Goal: Task Accomplishment & Management: Complete application form

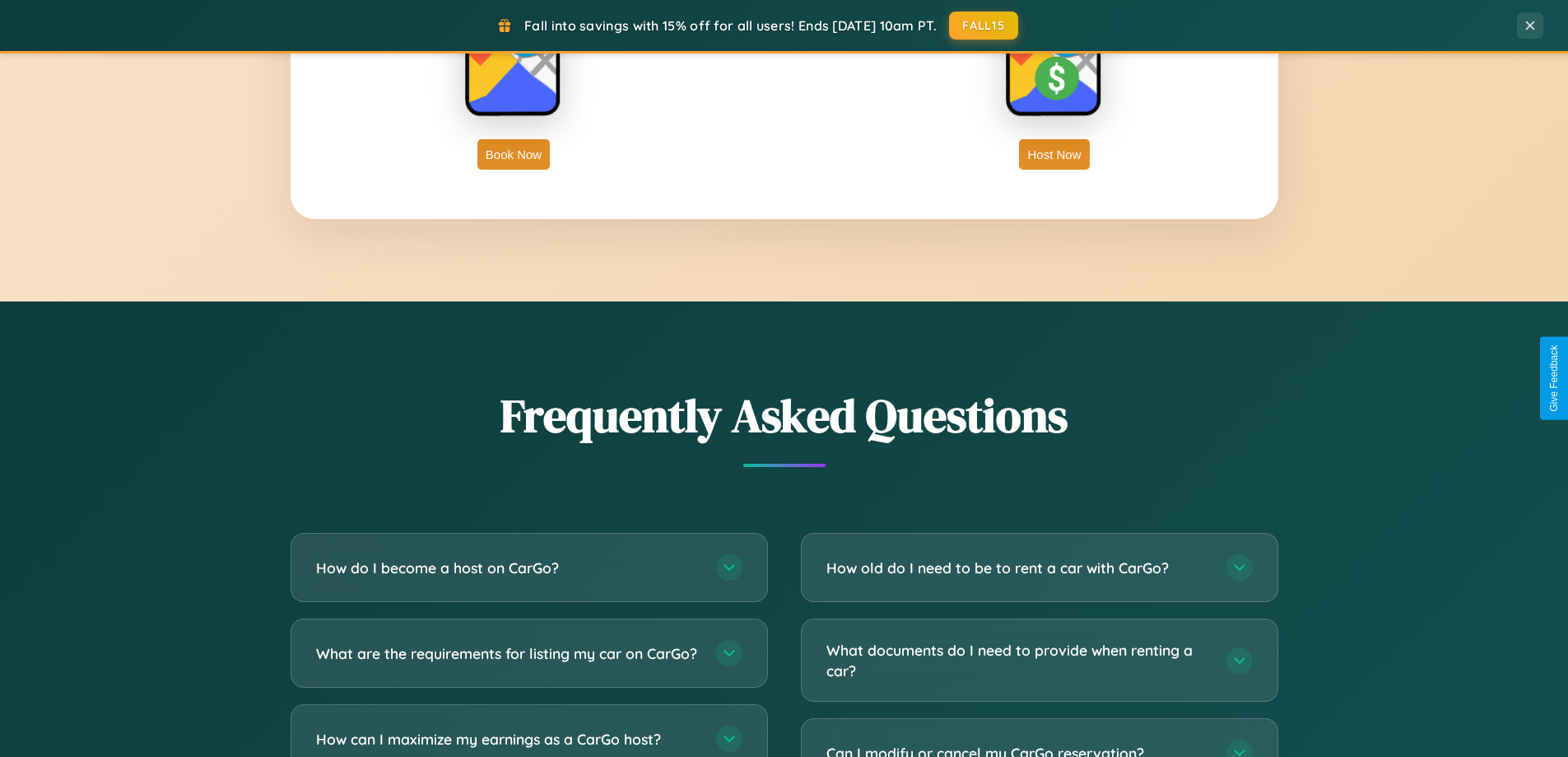
scroll to position [3168, 0]
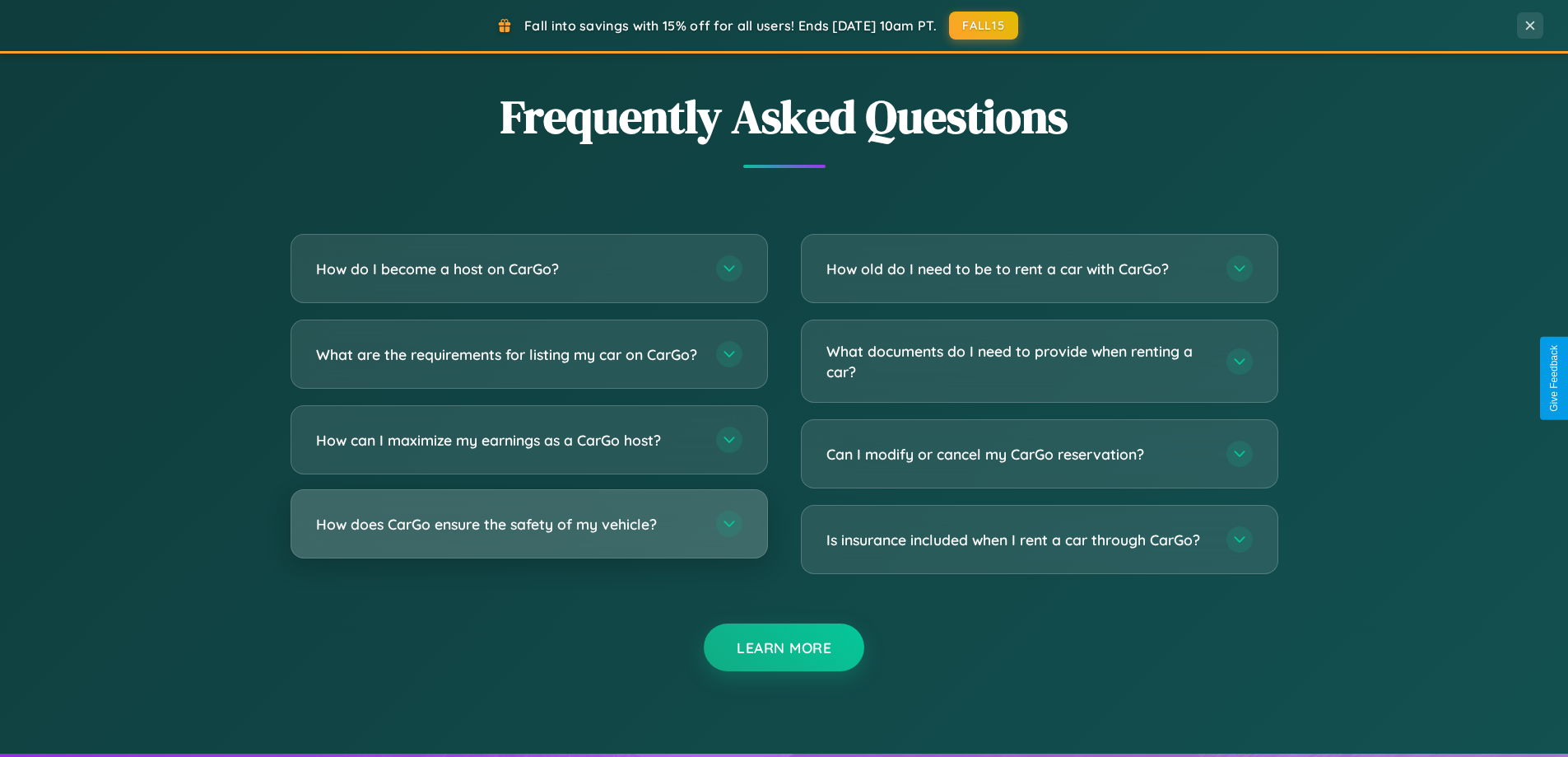
click at [528, 534] on h3 "How does CarGo ensure the safety of my vehicle?" at bounding box center [508, 523] width 384 height 21
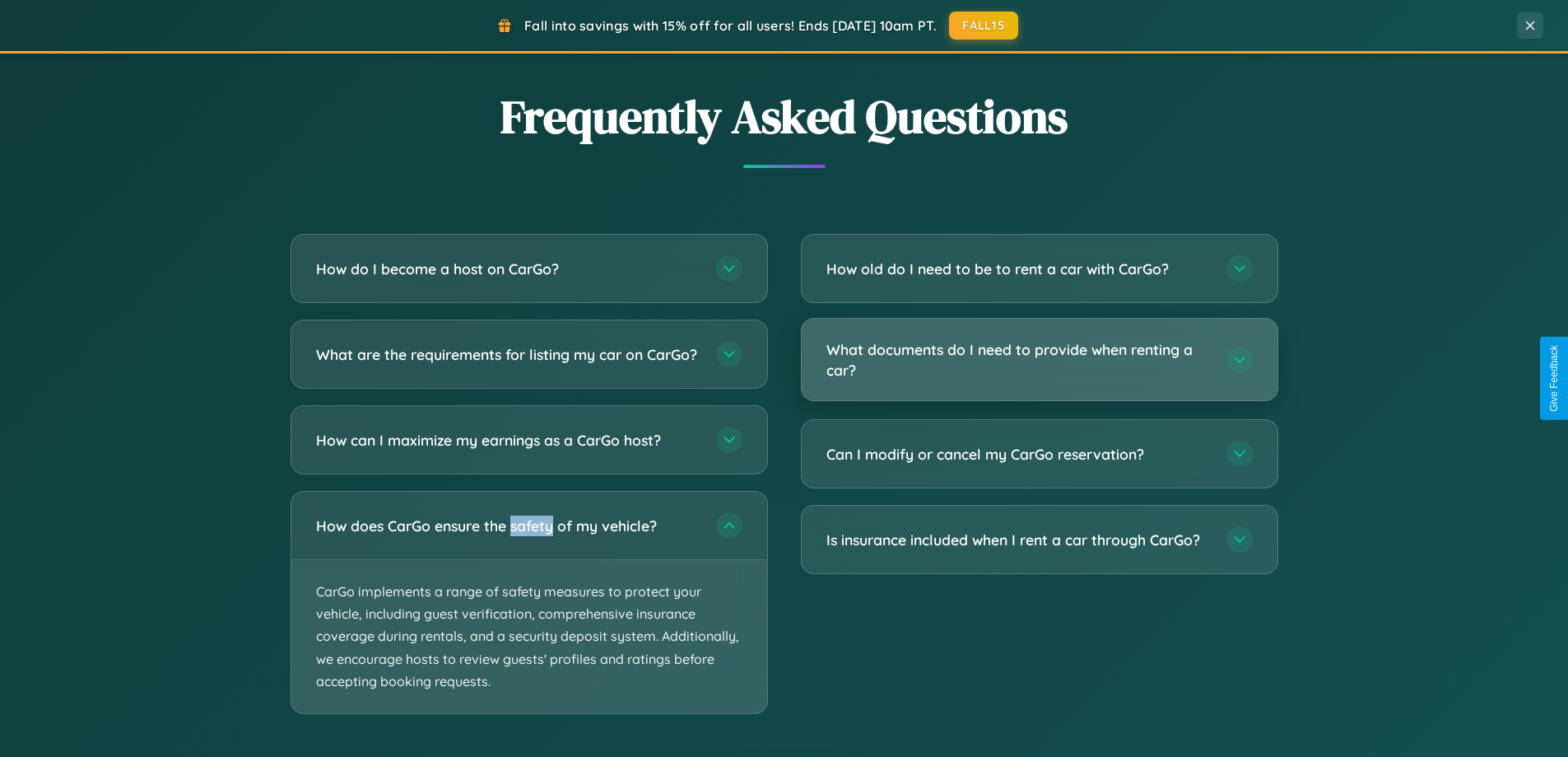
click at [1039, 361] on h3 "What documents do I need to provide when renting a car?" at bounding box center [1017, 359] width 384 height 40
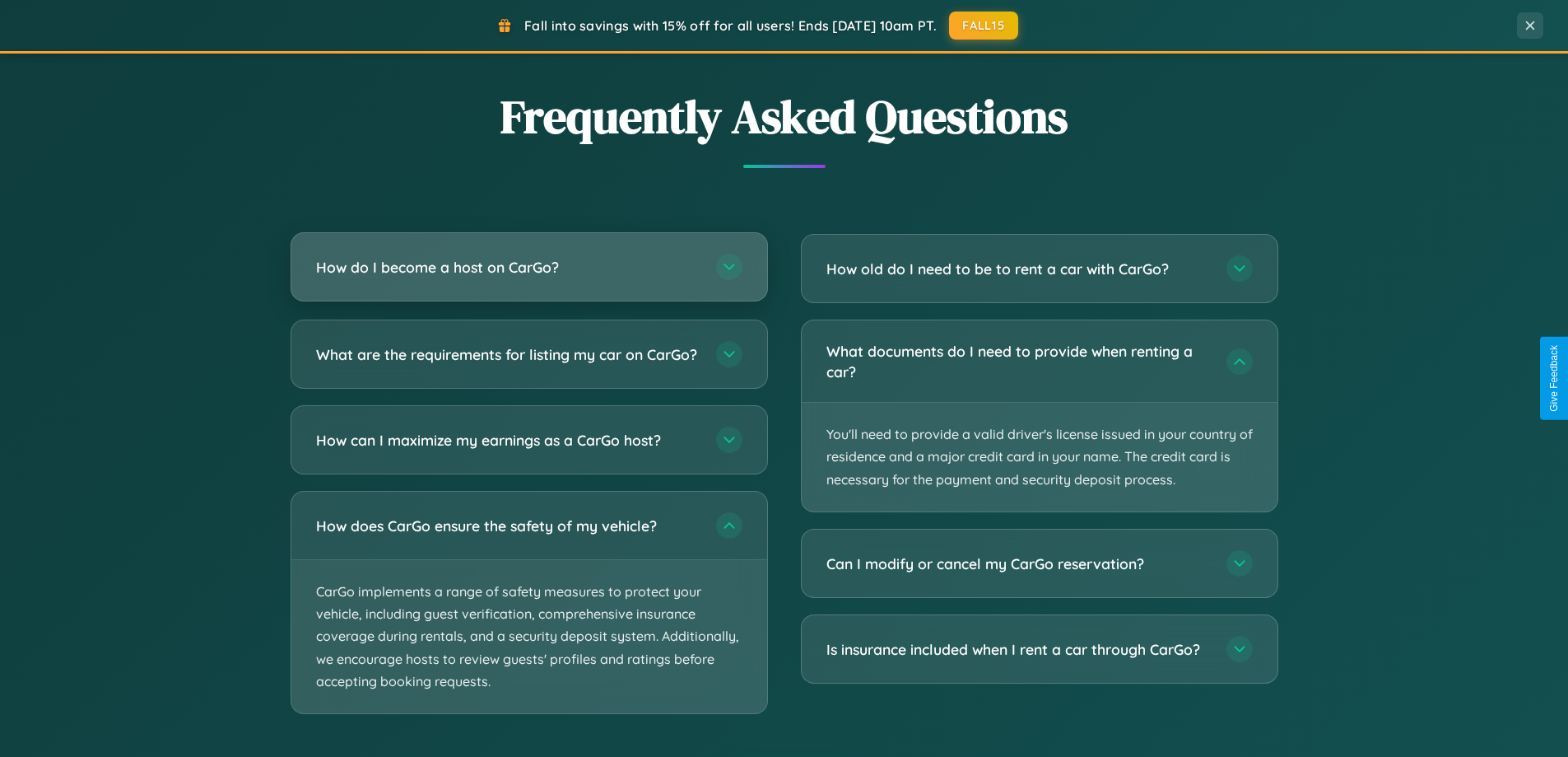
click at [528, 268] on h3 "How do I become a host on CarGo?" at bounding box center [508, 267] width 384 height 21
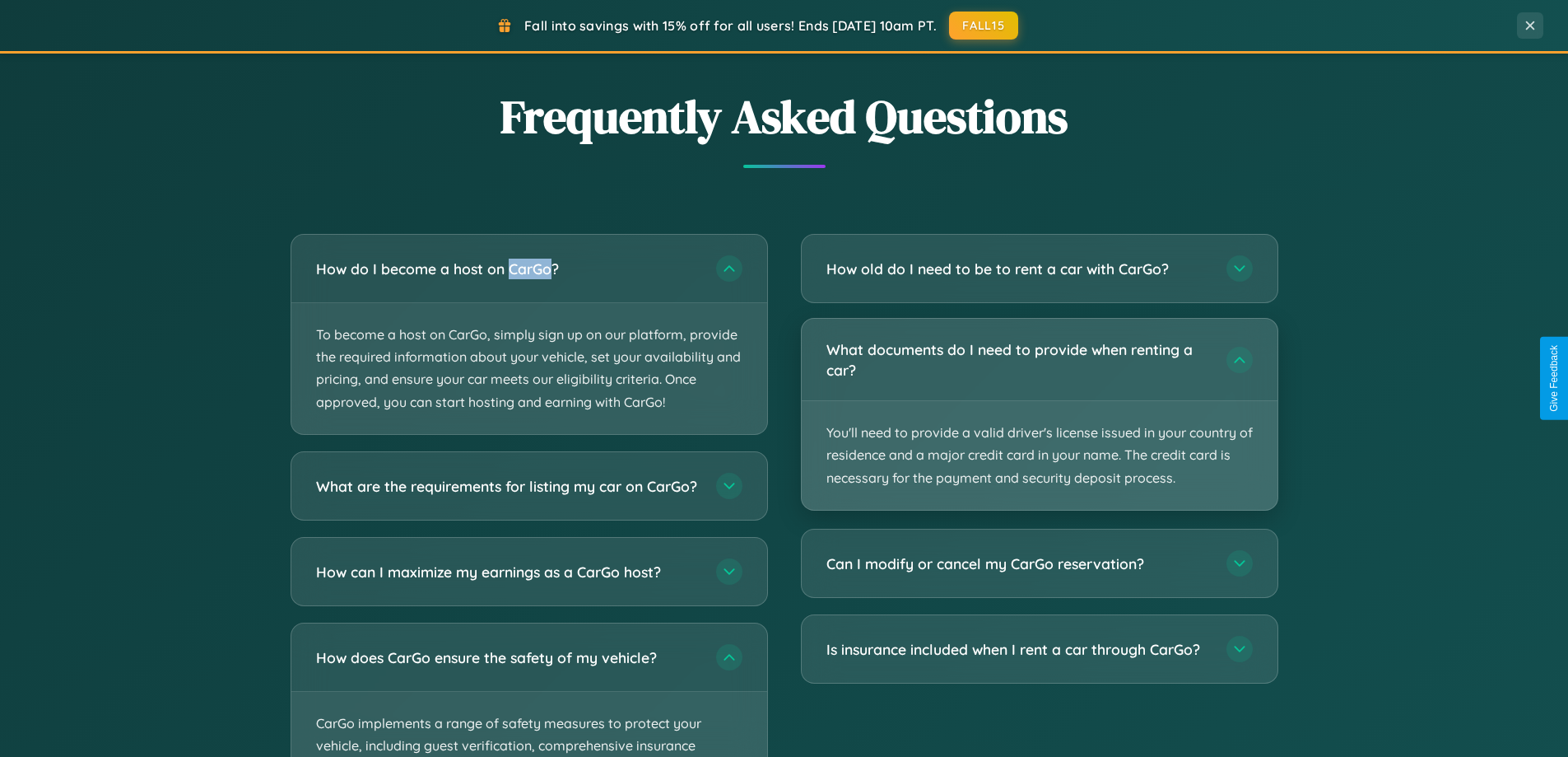
click at [1039, 414] on p "You'll need to provide a valid driver's license issued in your country of resid…" at bounding box center [1039, 455] width 475 height 109
click at [1039, 414] on p "You'll need to provide a valid driver's license issued in your country of resid…" at bounding box center [1039, 455] width 475 height 109
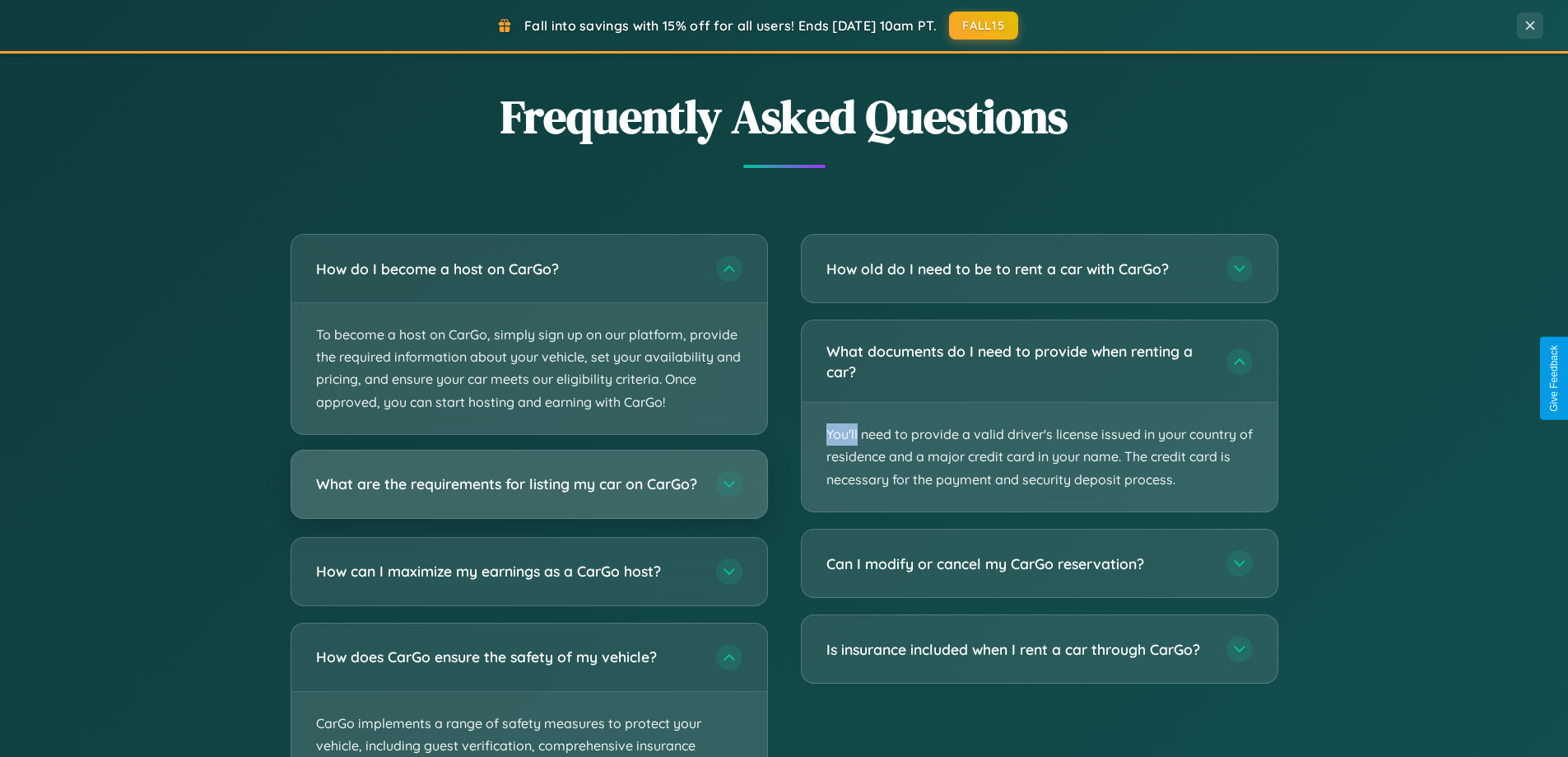
click at [528, 491] on h3 "What are the requirements for listing my car on CarGo?" at bounding box center [508, 484] width 384 height 21
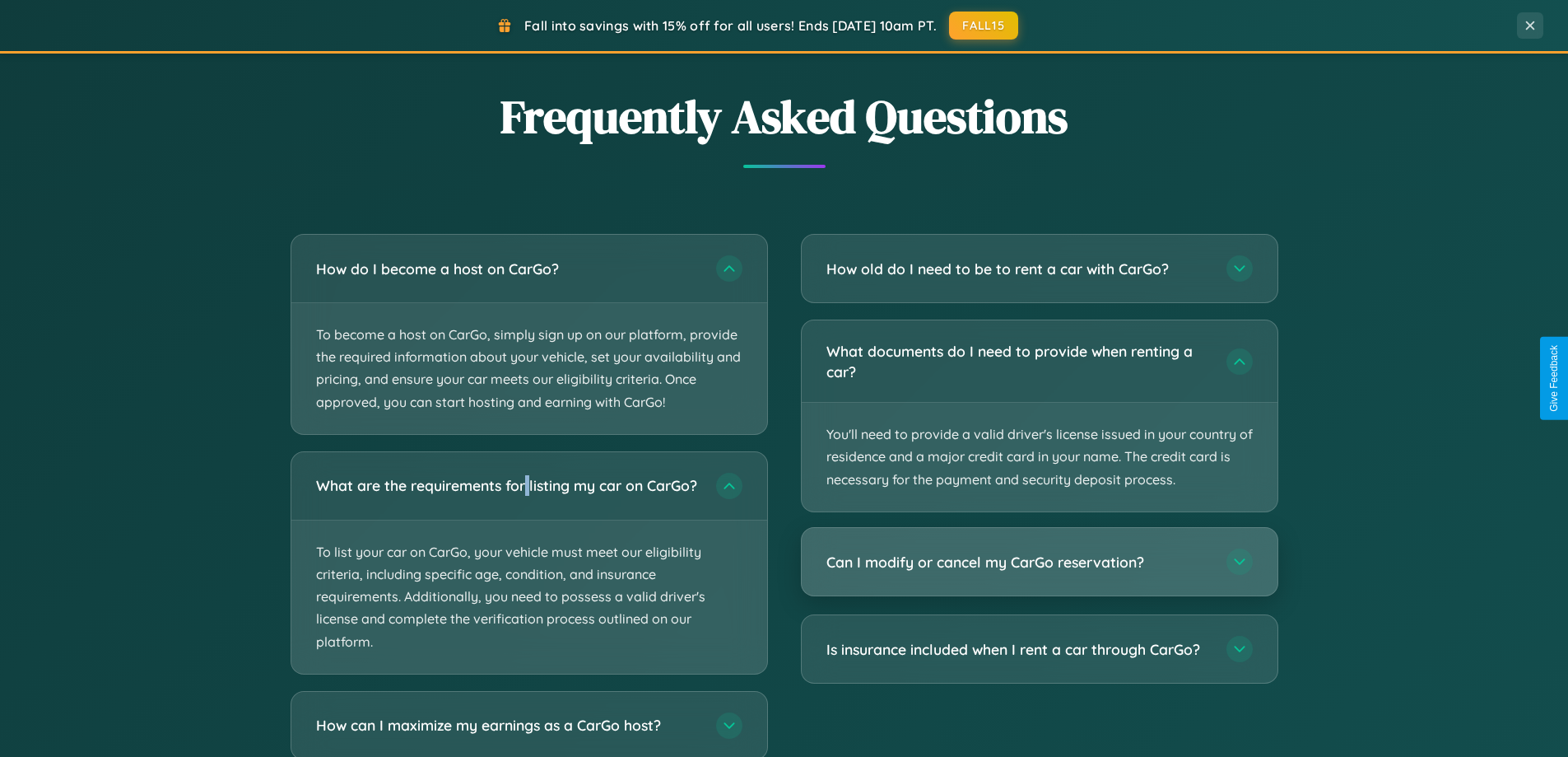
click at [1039, 562] on h3 "Can I modify or cancel my CarGo reservation?" at bounding box center [1017, 562] width 384 height 21
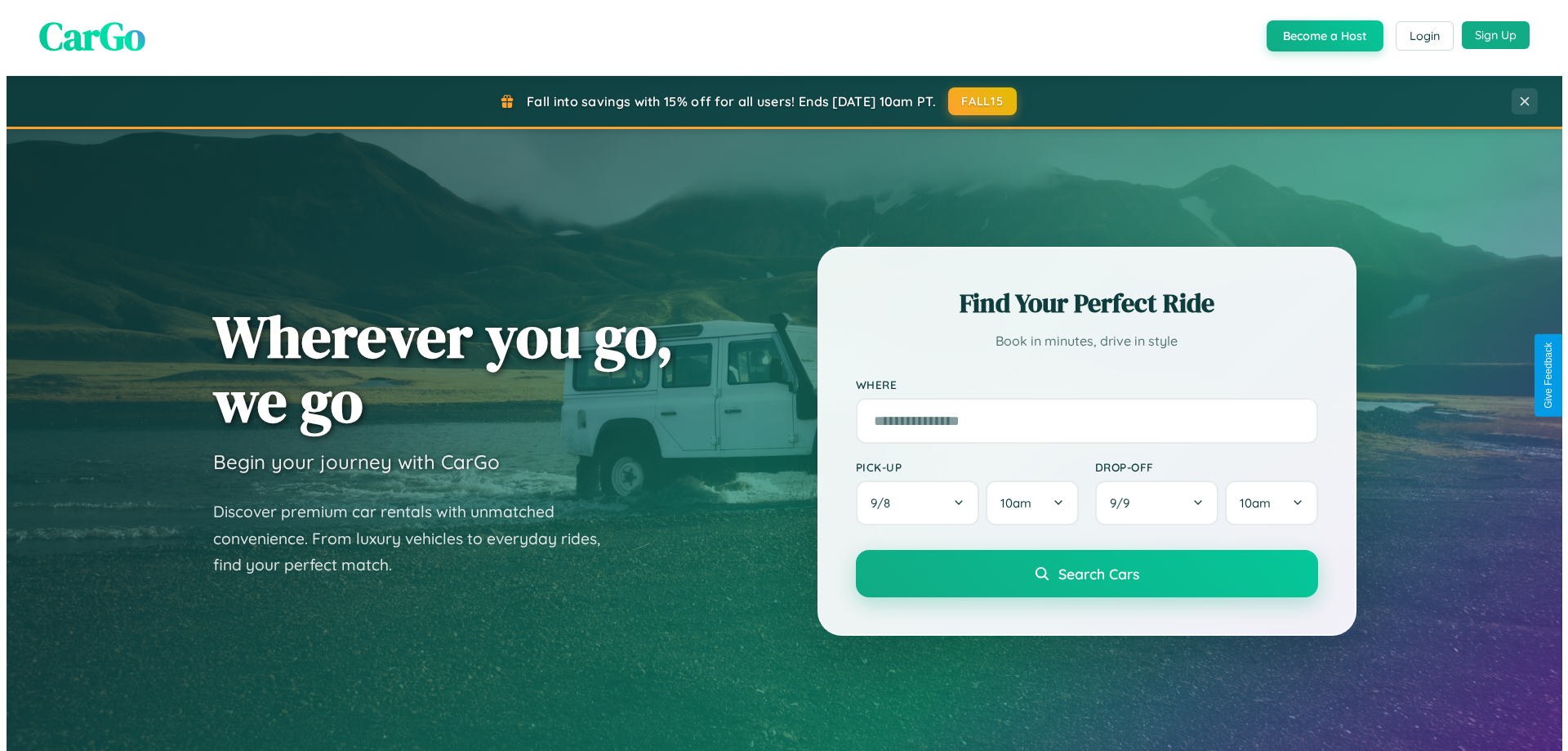
scroll to position [0, 0]
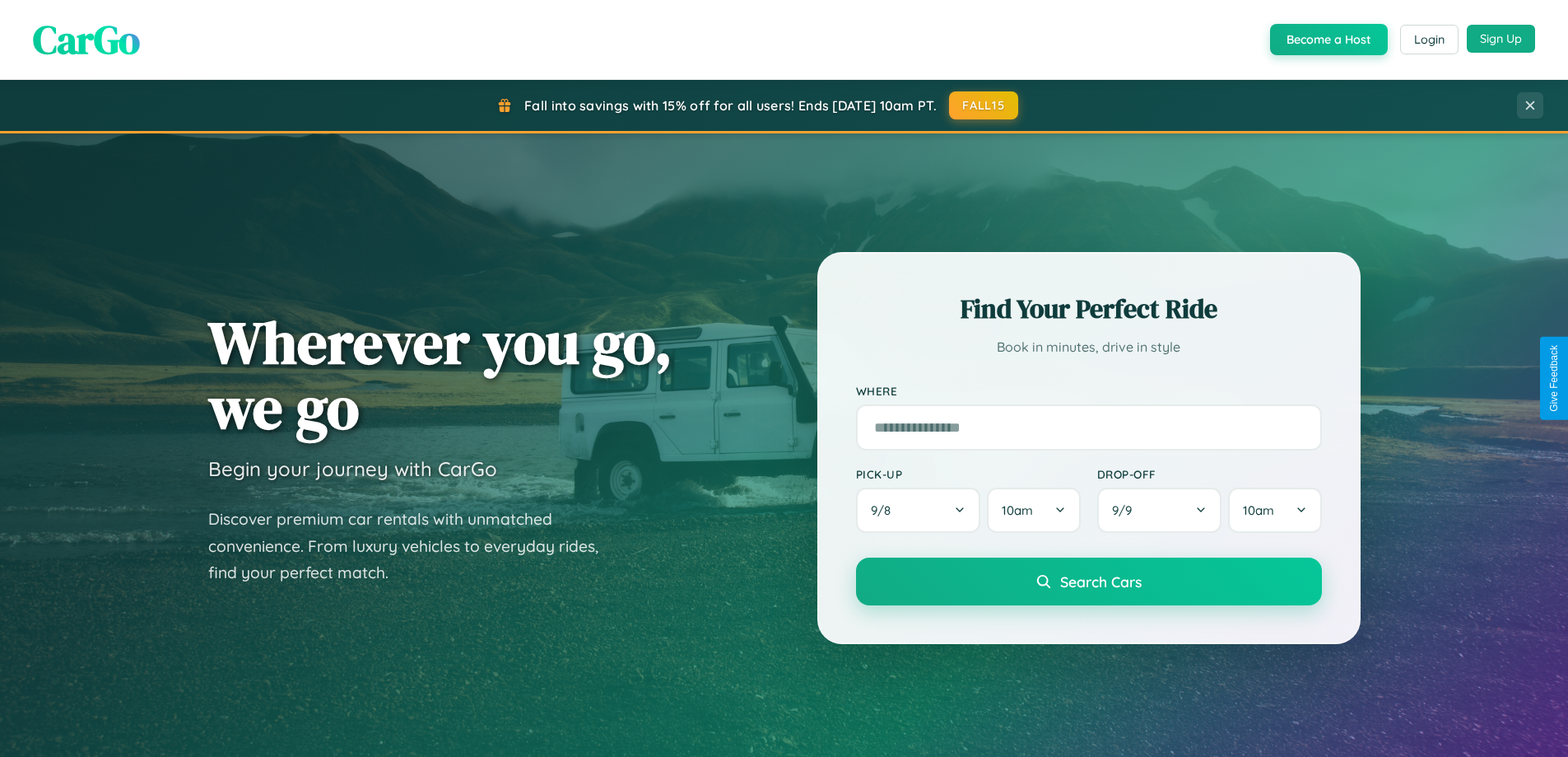
click at [1500, 40] on button "Sign Up" at bounding box center [1501, 38] width 68 height 28
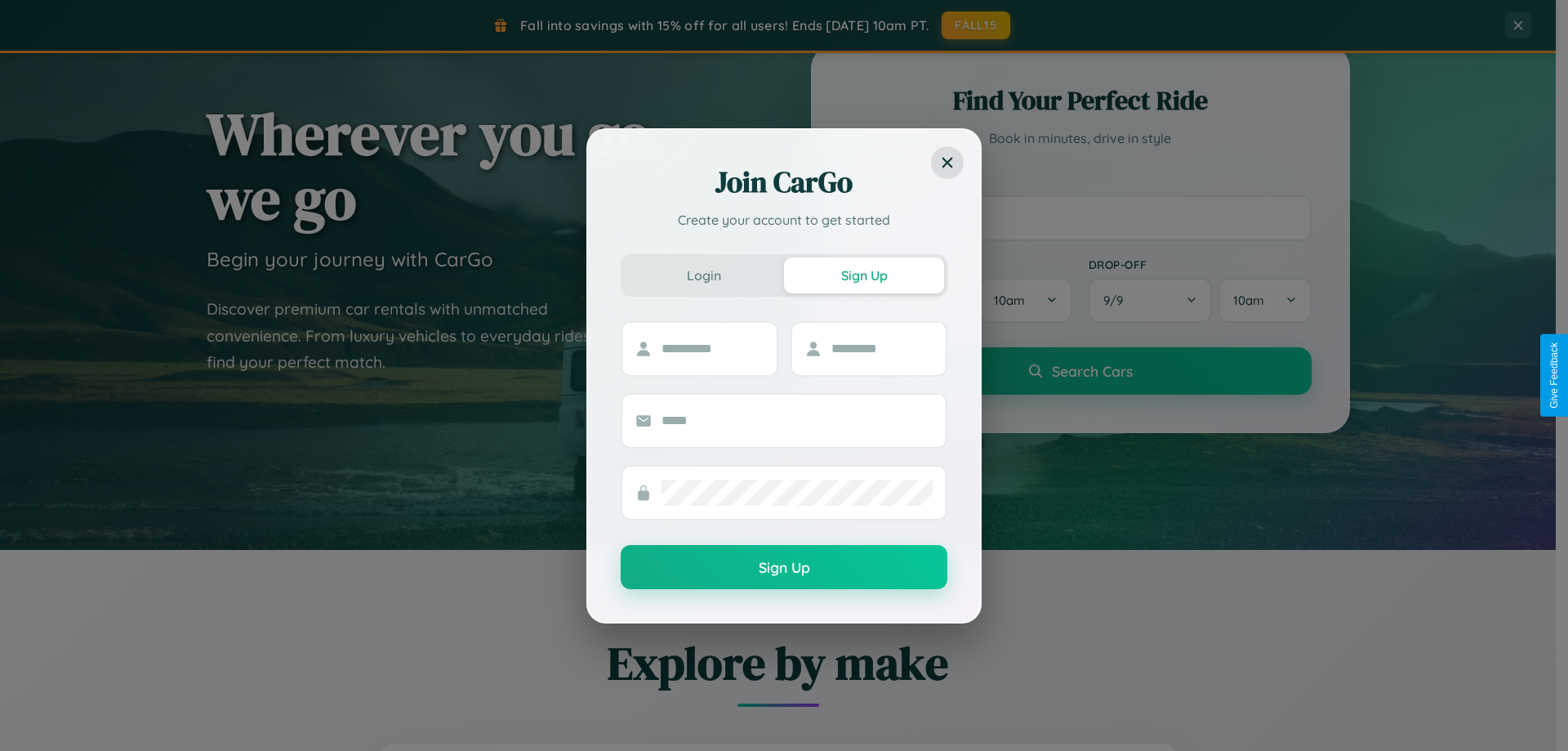
scroll to position [704, 0]
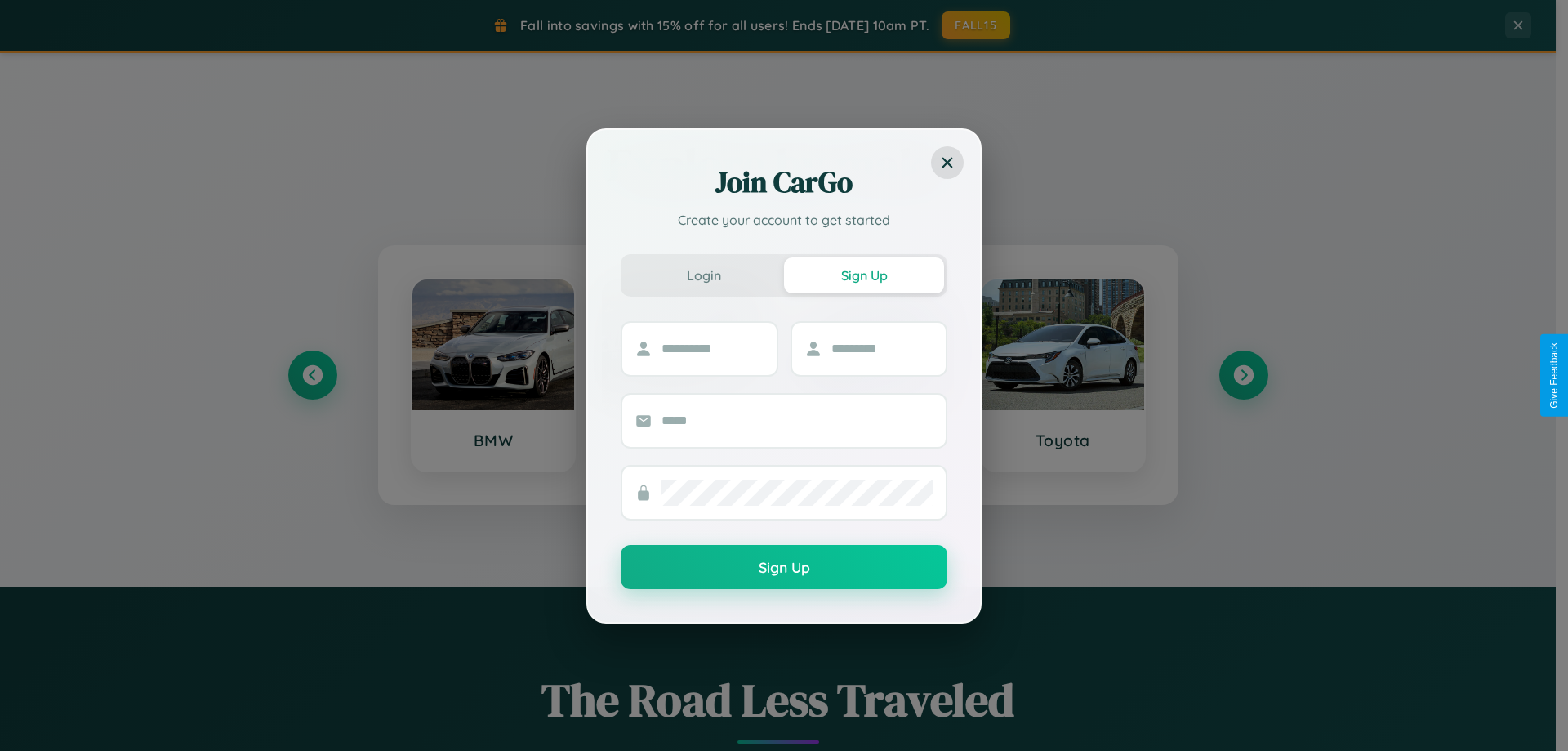
click at [1243, 375] on div "Join CarGo Create your account to get started Login Sign Up Sign Up" at bounding box center [784, 376] width 1568 height 751
click at [1316, 39] on div "Join CarGo Create your account to get started Login Sign Up Sign Up" at bounding box center [784, 376] width 1568 height 751
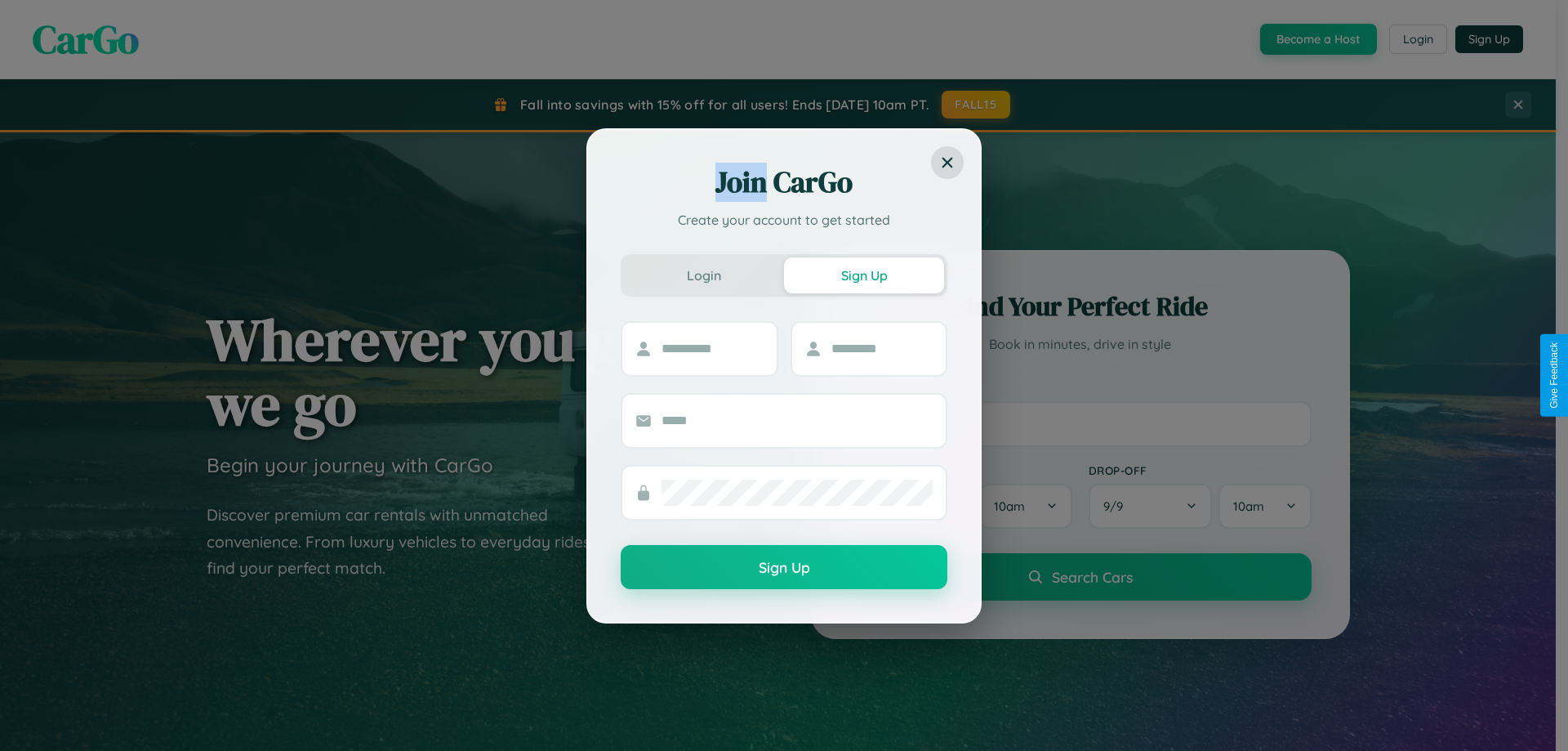
click at [864, 275] on button "Sign Up" at bounding box center [863, 275] width 160 height 36
click at [713, 348] on input "text" at bounding box center [713, 348] width 102 height 26
type input "*********"
click at [881, 348] on input "text" at bounding box center [882, 348] width 102 height 26
type input "*********"
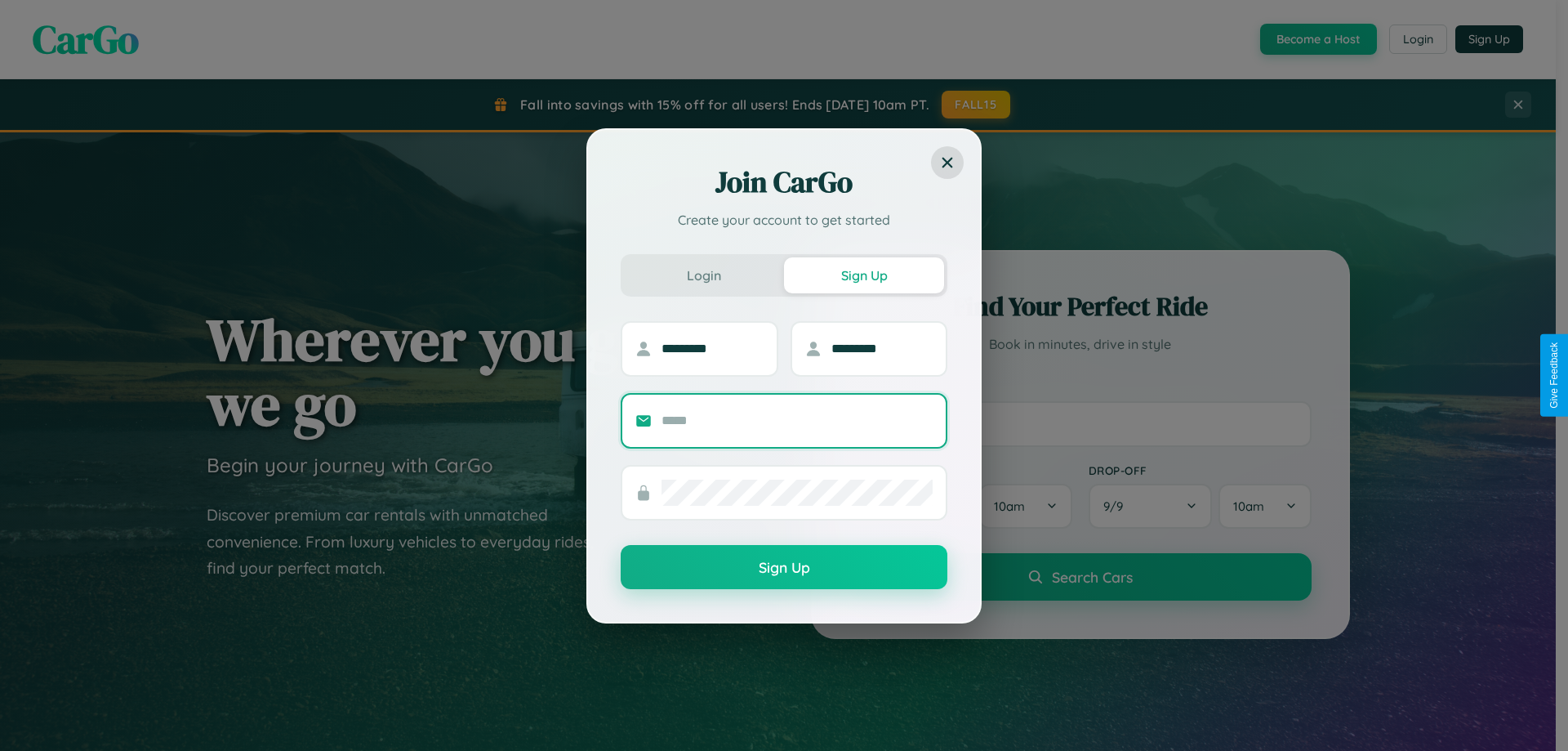
click at [797, 420] on input "text" at bounding box center [797, 420] width 271 height 26
type input "**********"
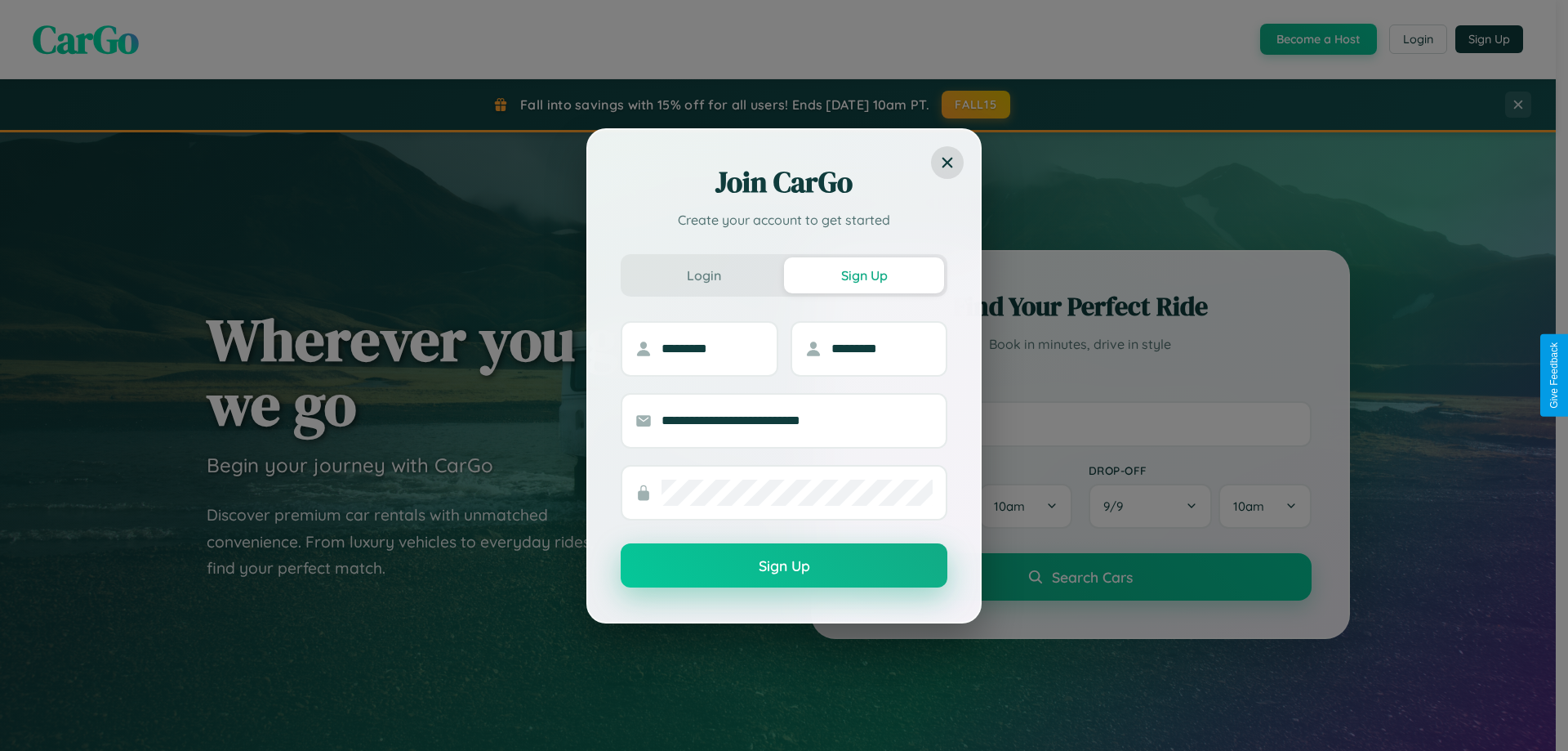
click at [784, 565] on button "Sign Up" at bounding box center [784, 565] width 326 height 44
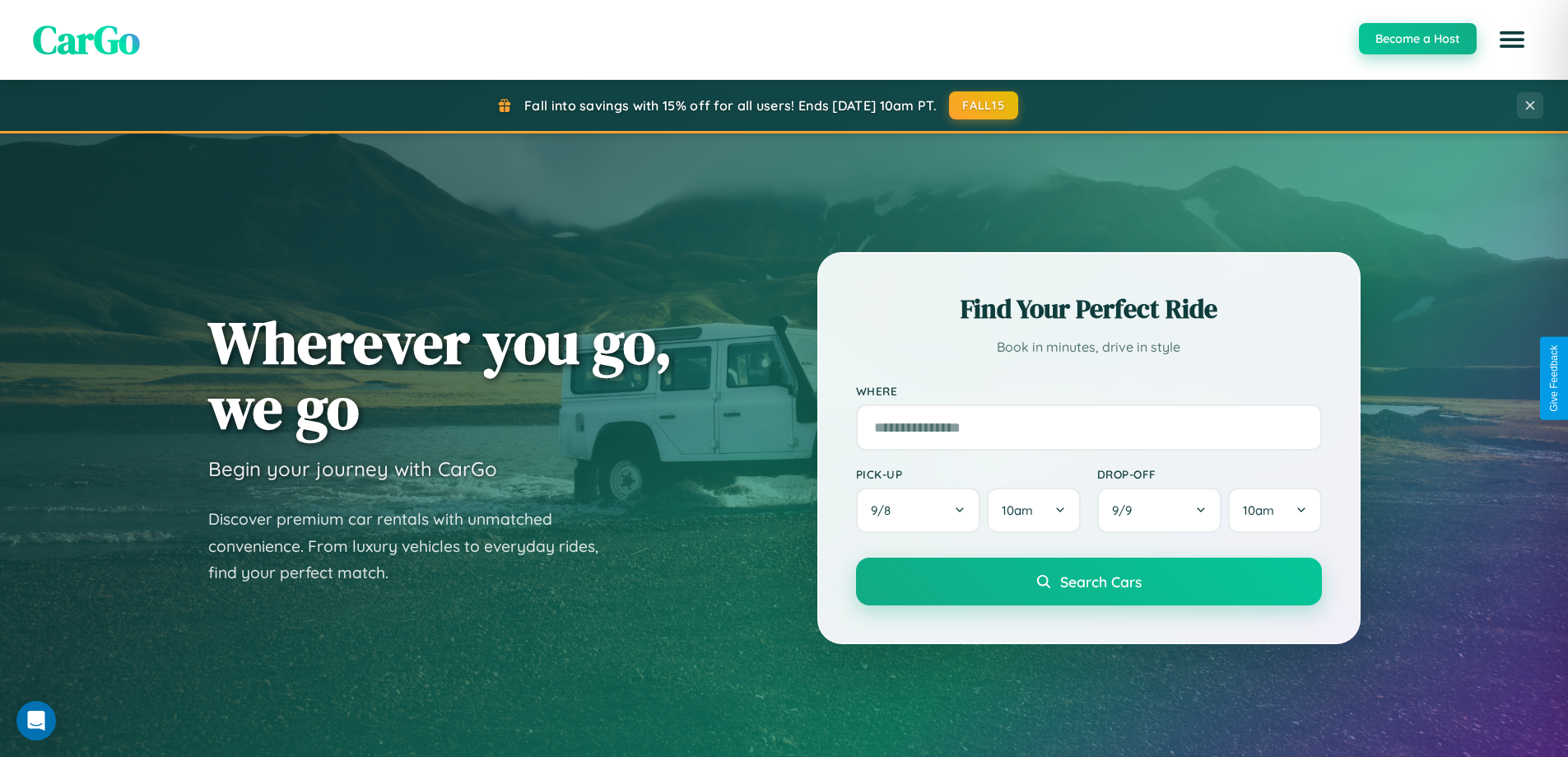
click at [1416, 39] on button "Become a Host" at bounding box center [1417, 39] width 118 height 31
